Goal: Task Accomplishment & Management: Manage account settings

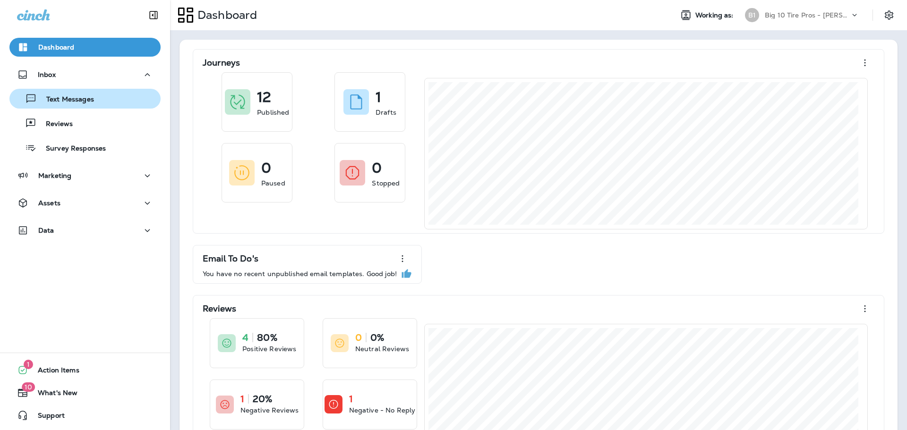
click at [80, 96] on p "Text Messages" at bounding box center [65, 99] width 57 height 9
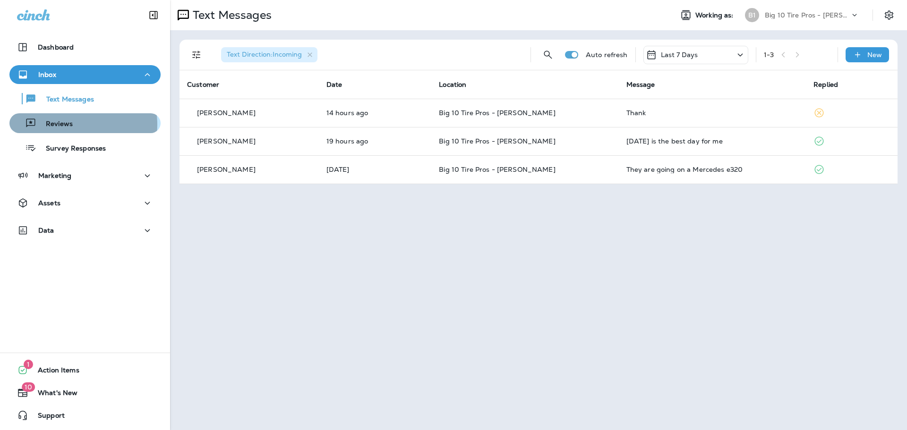
click at [73, 125] on div "Reviews" at bounding box center [85, 123] width 144 height 14
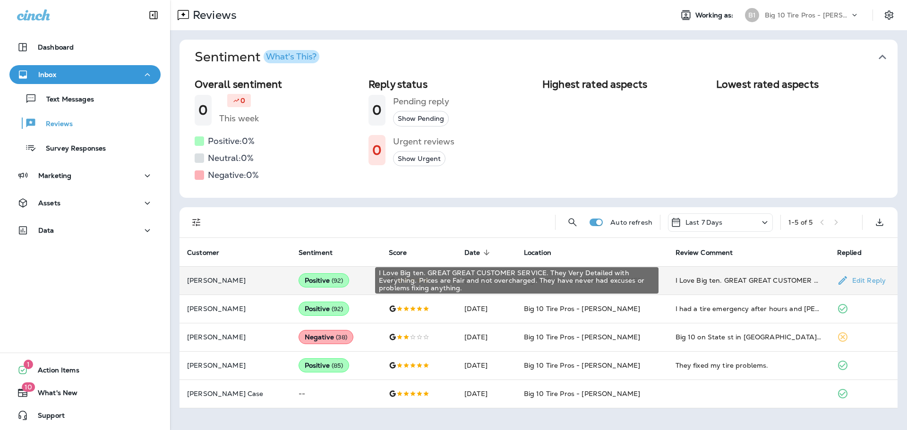
click at [765, 281] on div "I Love Big ten. GREAT GREAT CUSTOMER SERVICE. They Very Detailed with Everythin…" at bounding box center [748, 280] width 146 height 9
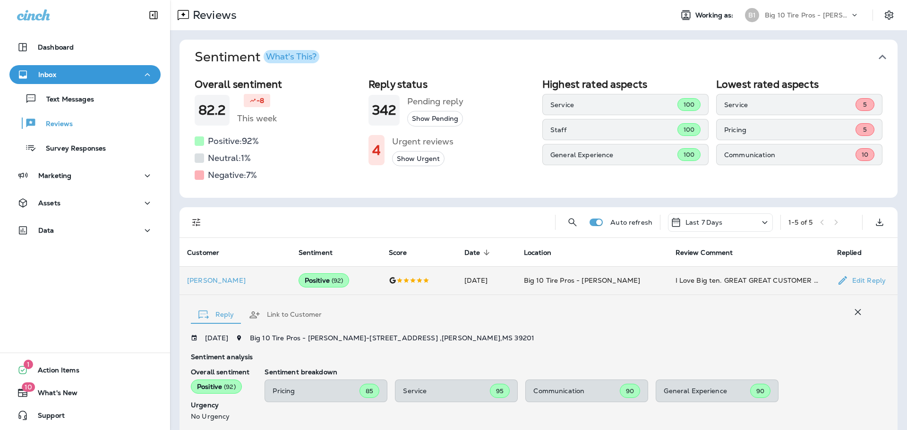
click at [75, 74] on div "Inbox" at bounding box center [85, 75] width 136 height 12
